Goal: Transaction & Acquisition: Purchase product/service

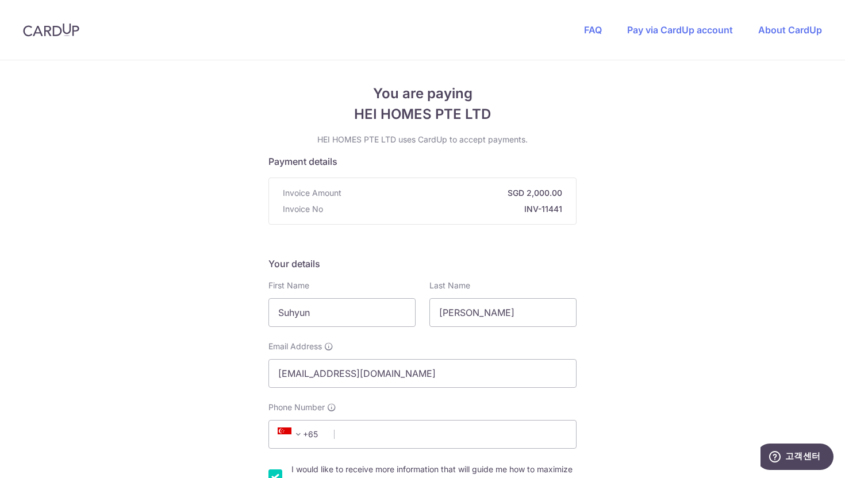
scroll to position [352, 0]
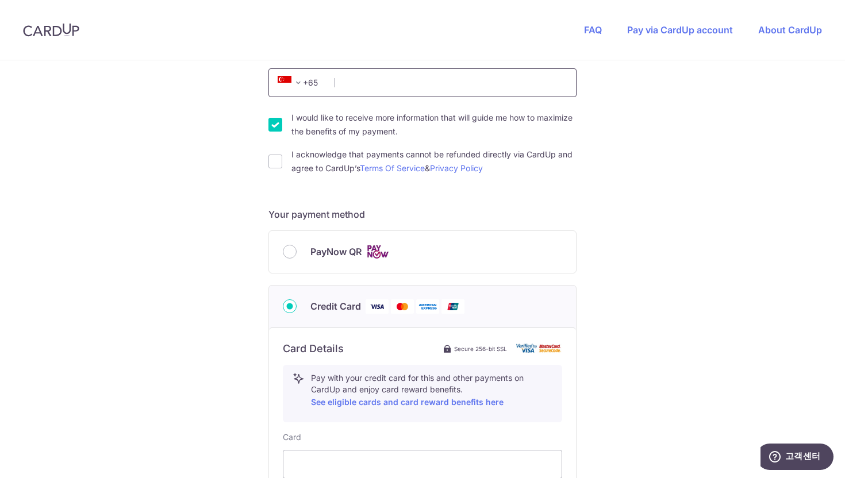
click at [447, 85] on input "Phone Number" at bounding box center [422, 82] width 308 height 29
type input "86717592"
click at [275, 161] on input "I acknowledge that payments cannot be refunded directly via CardUp and agree to…" at bounding box center [275, 162] width 14 height 14
checkbox input "true"
click at [291, 250] on input "PayNow QR" at bounding box center [290, 252] width 14 height 14
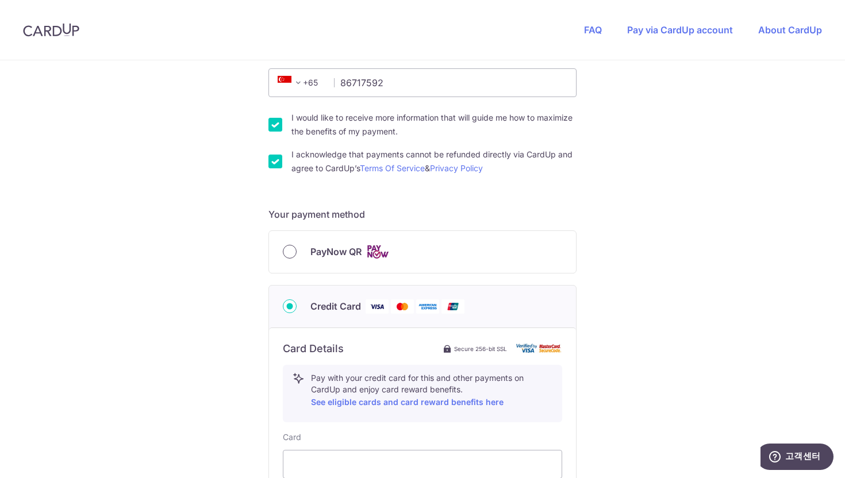
radio input "true"
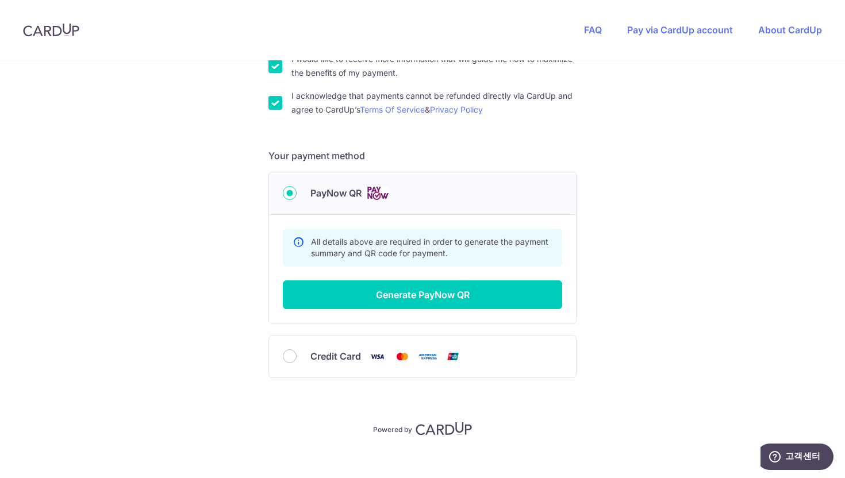
scroll to position [421, 0]
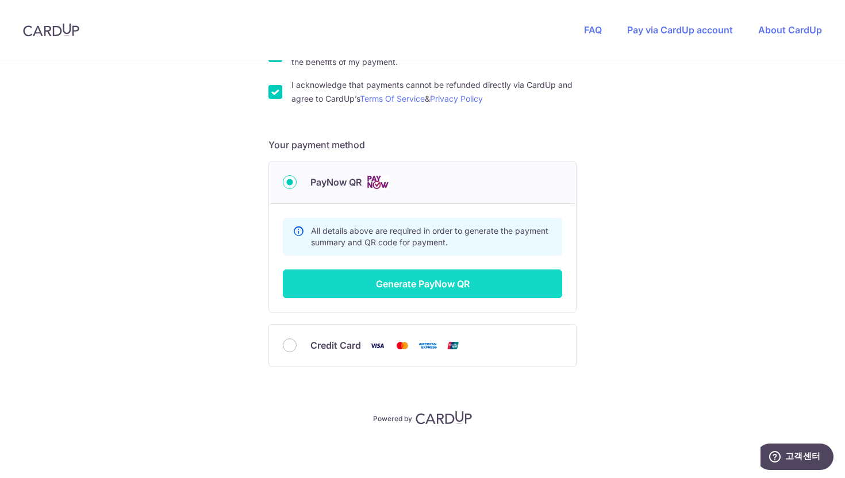
click at [311, 283] on button "Generate PayNow QR" at bounding box center [422, 283] width 279 height 29
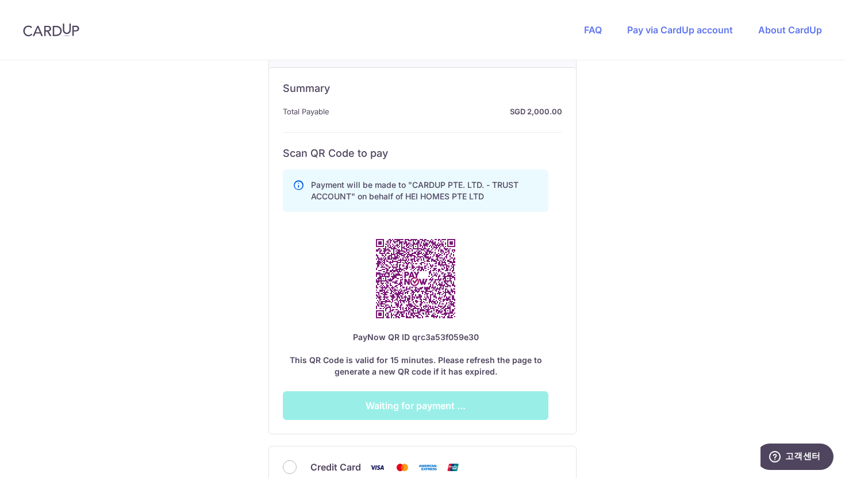
scroll to position [621, 0]
